Goal: Task Accomplishment & Management: Manage account settings

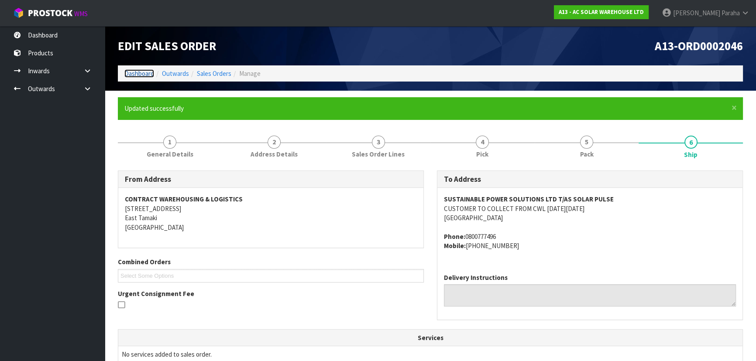
click at [146, 74] on link "Dashboard" at bounding box center [139, 73] width 30 height 8
click at [148, 73] on link "Dashboard" at bounding box center [139, 73] width 30 height 8
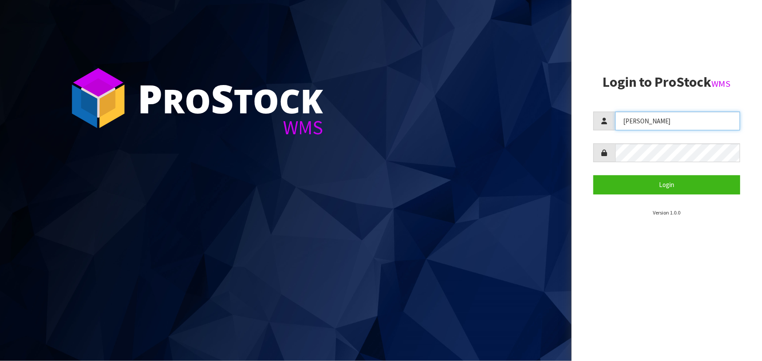
click at [665, 125] on input "[PERSON_NAME]" at bounding box center [677, 121] width 125 height 19
type input "[PERSON_NAME]"
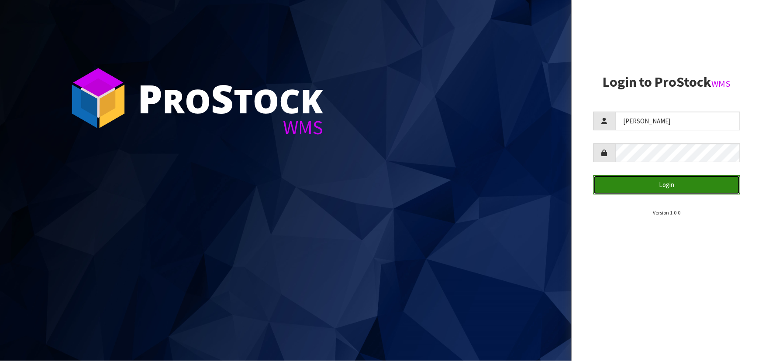
click at [647, 184] on button "Login" at bounding box center [666, 184] width 147 height 19
